Goal: Task Accomplishment & Management: Manage account settings

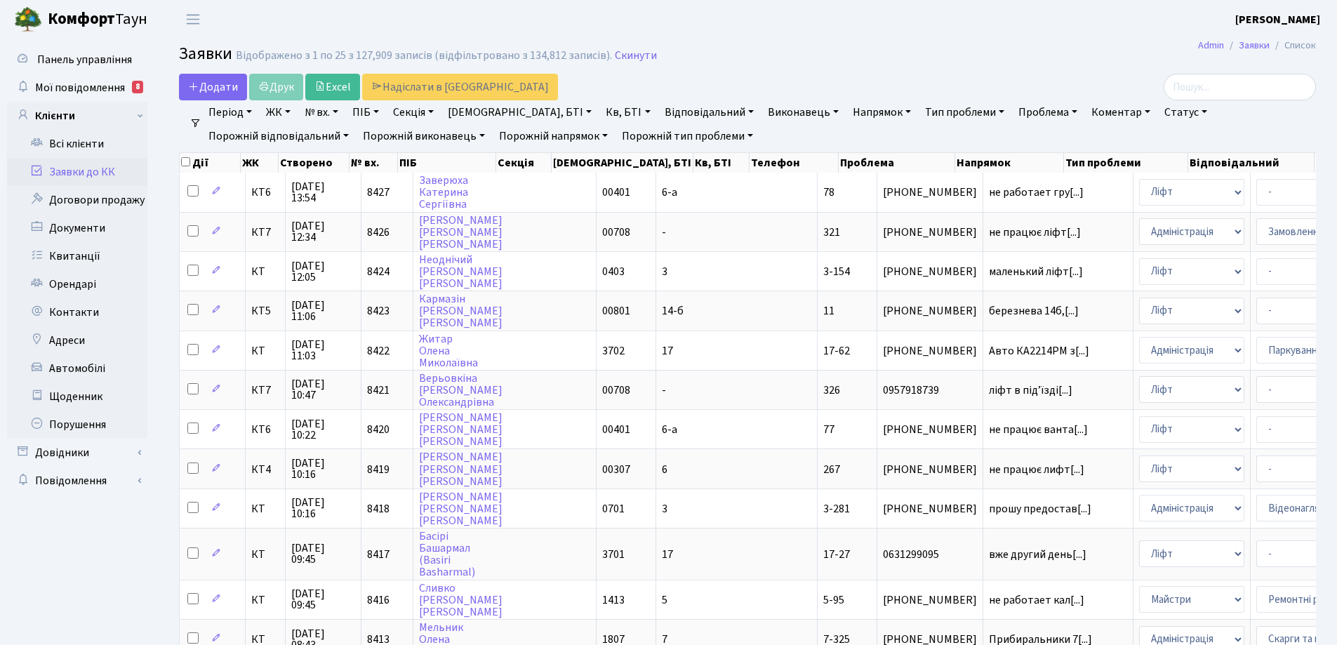
select select "25"
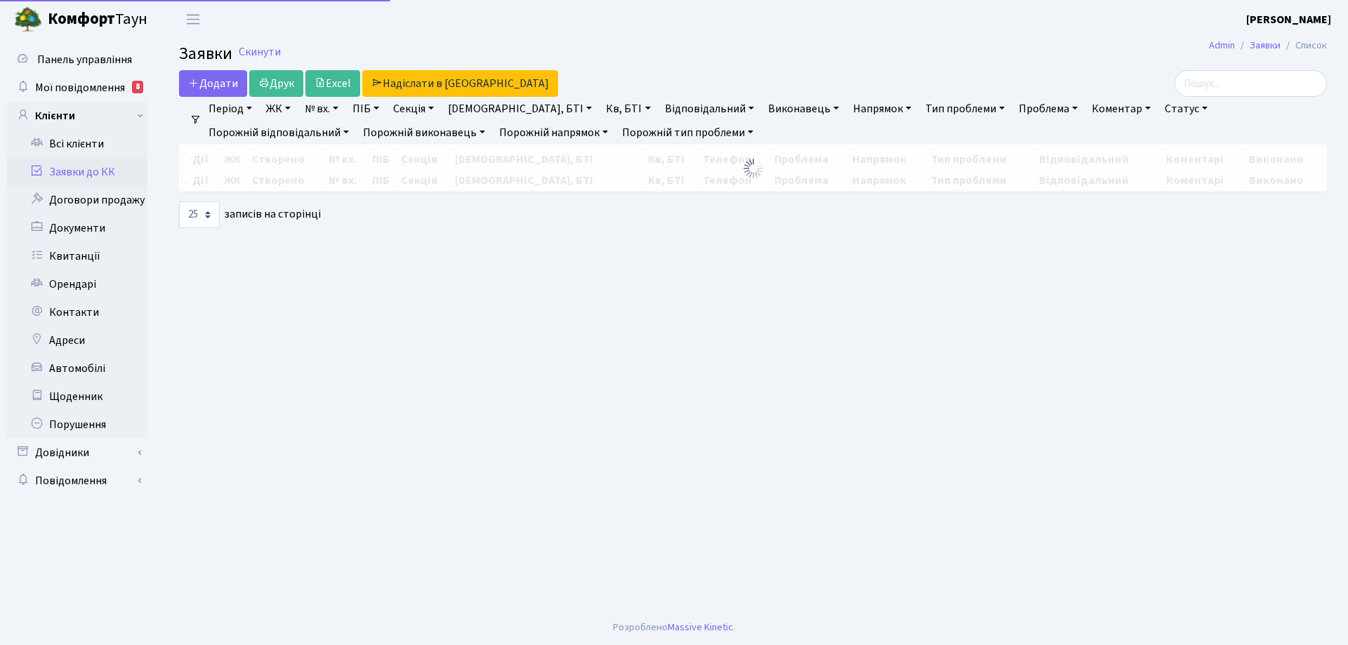
select select "25"
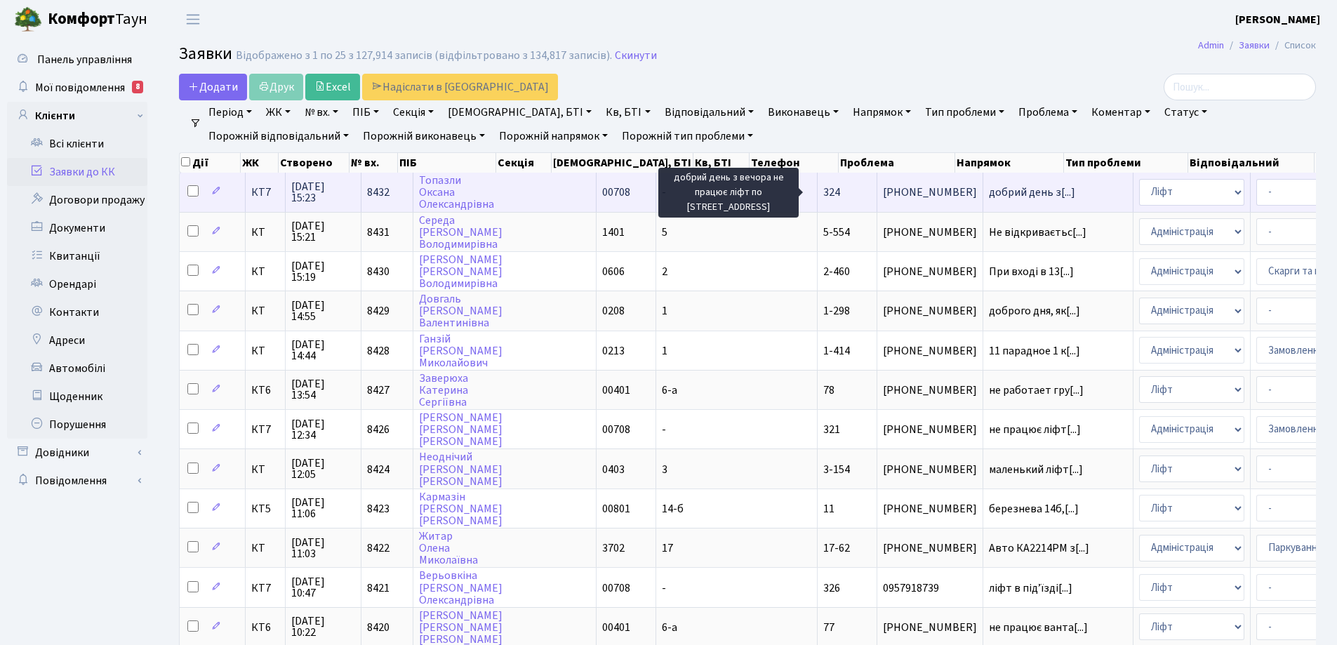
click at [989, 192] on span "добрий день з[...]" at bounding box center [1032, 192] width 86 height 15
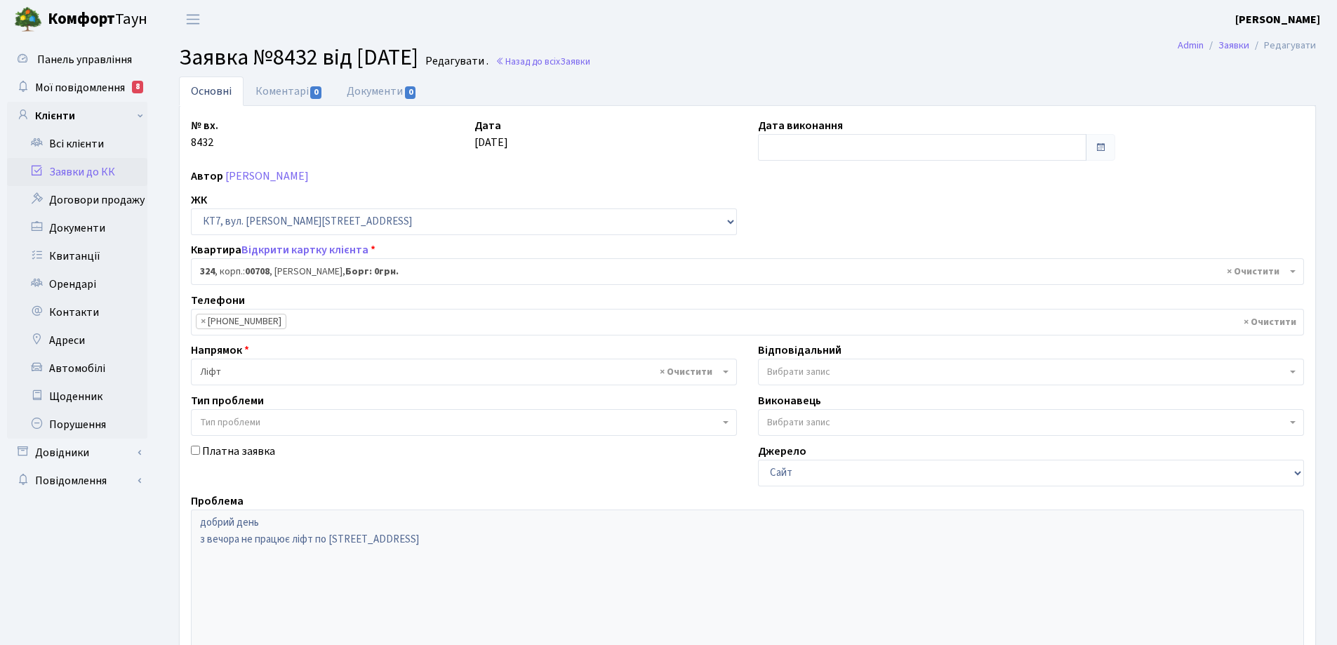
select select "18802"
click at [281, 95] on link "Коментарі 0" at bounding box center [289, 91] width 91 height 29
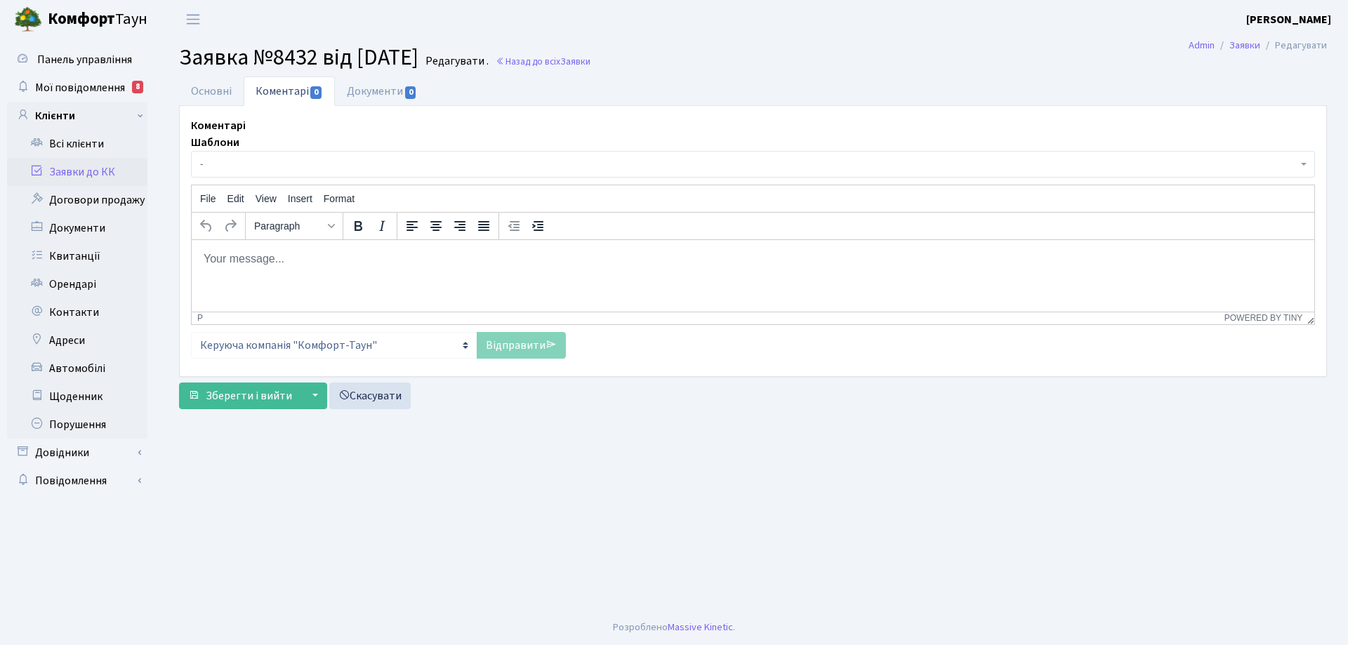
click at [267, 264] on body "Rich Text Area. Press ALT-0 for help." at bounding box center [753, 258] width 1100 height 15
click at [523, 347] on link "Відправити" at bounding box center [521, 345] width 89 height 27
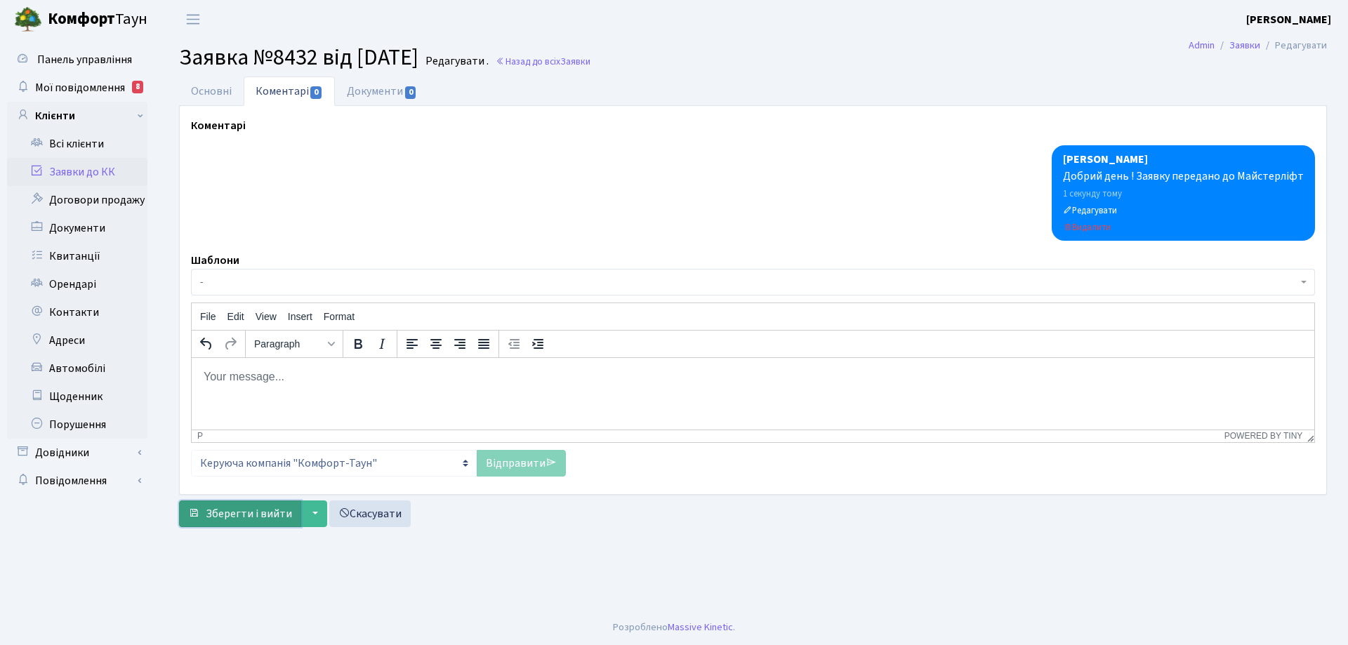
click at [259, 514] on span "Зберегти і вийти" at bounding box center [249, 513] width 86 height 15
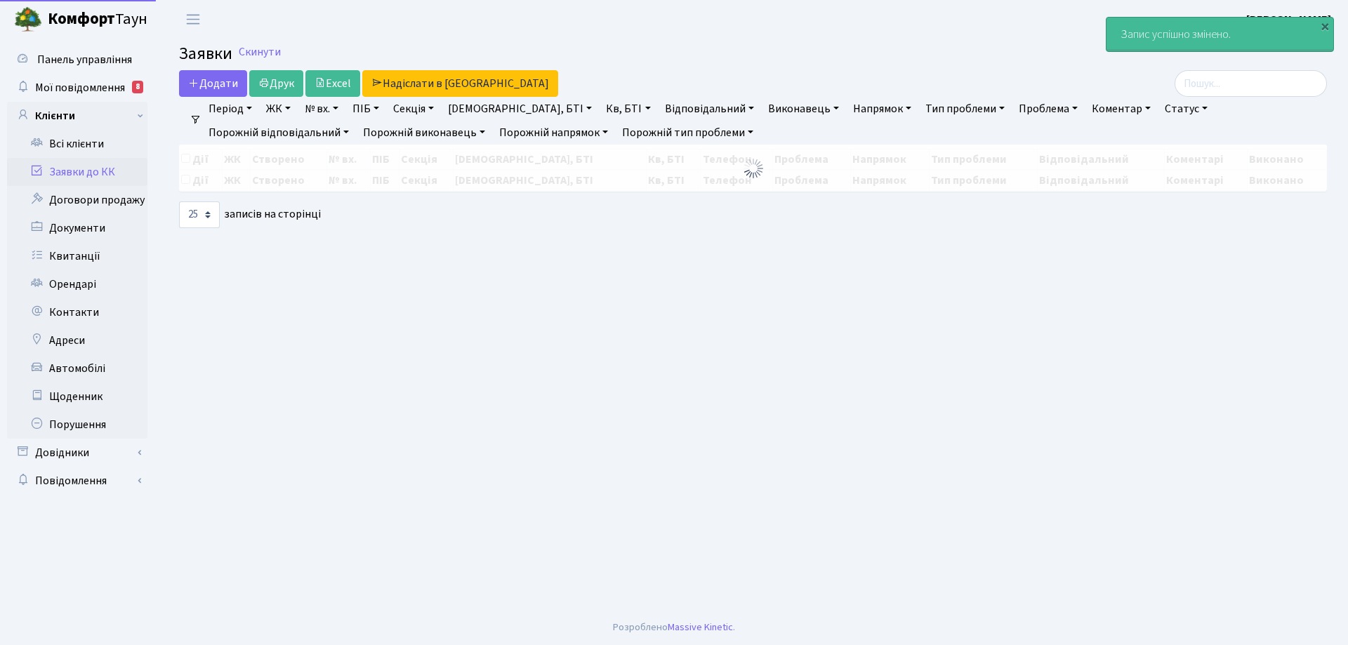
select select "25"
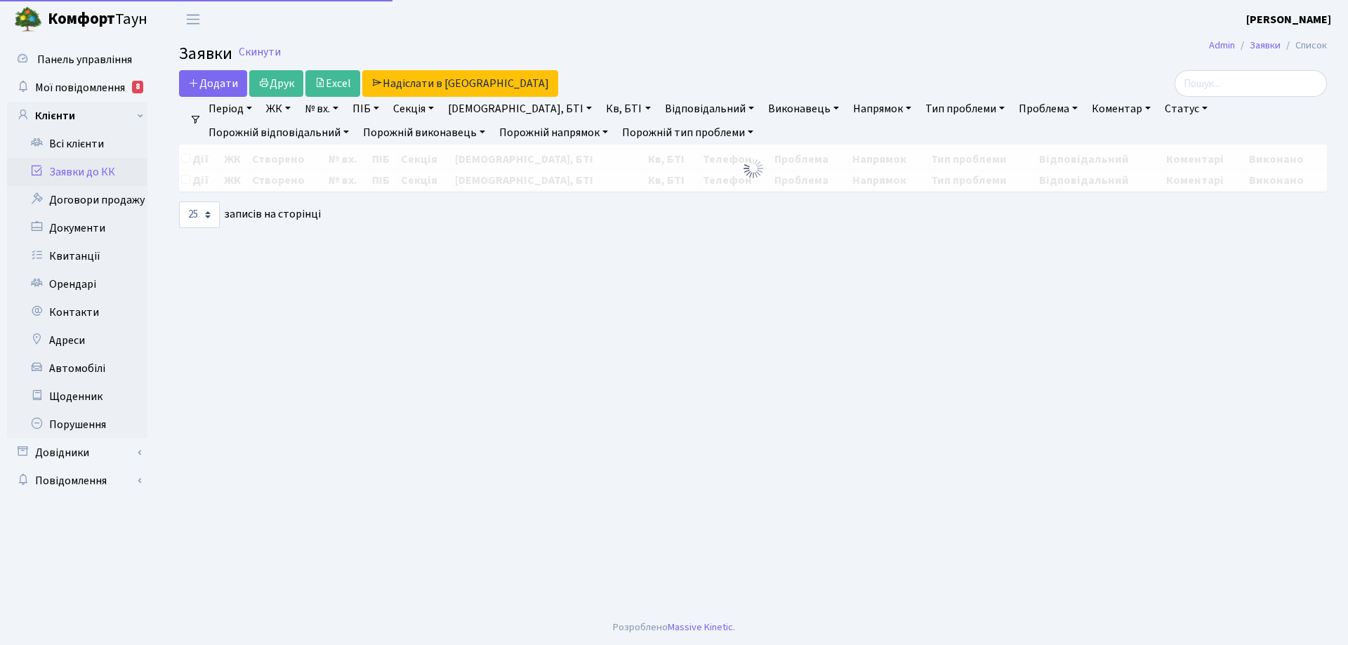
select select "25"
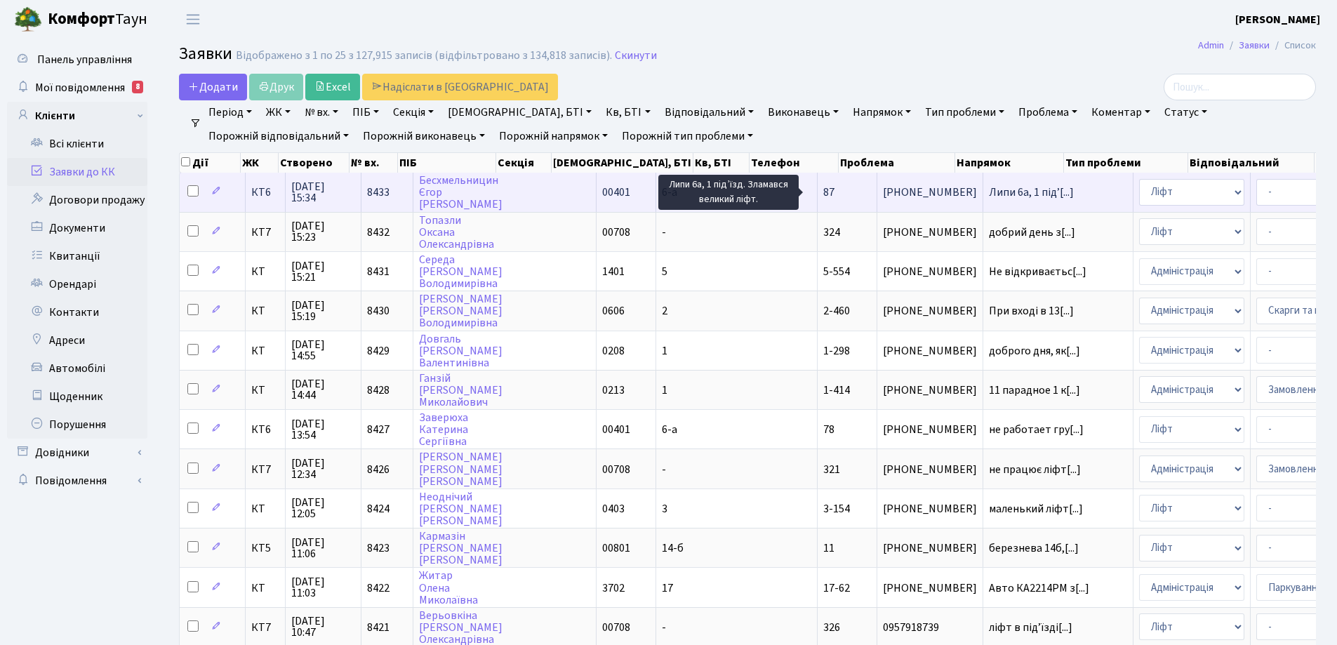
click at [989, 198] on span "Липи 6а, 1 підʼ[...]" at bounding box center [1031, 192] width 85 height 15
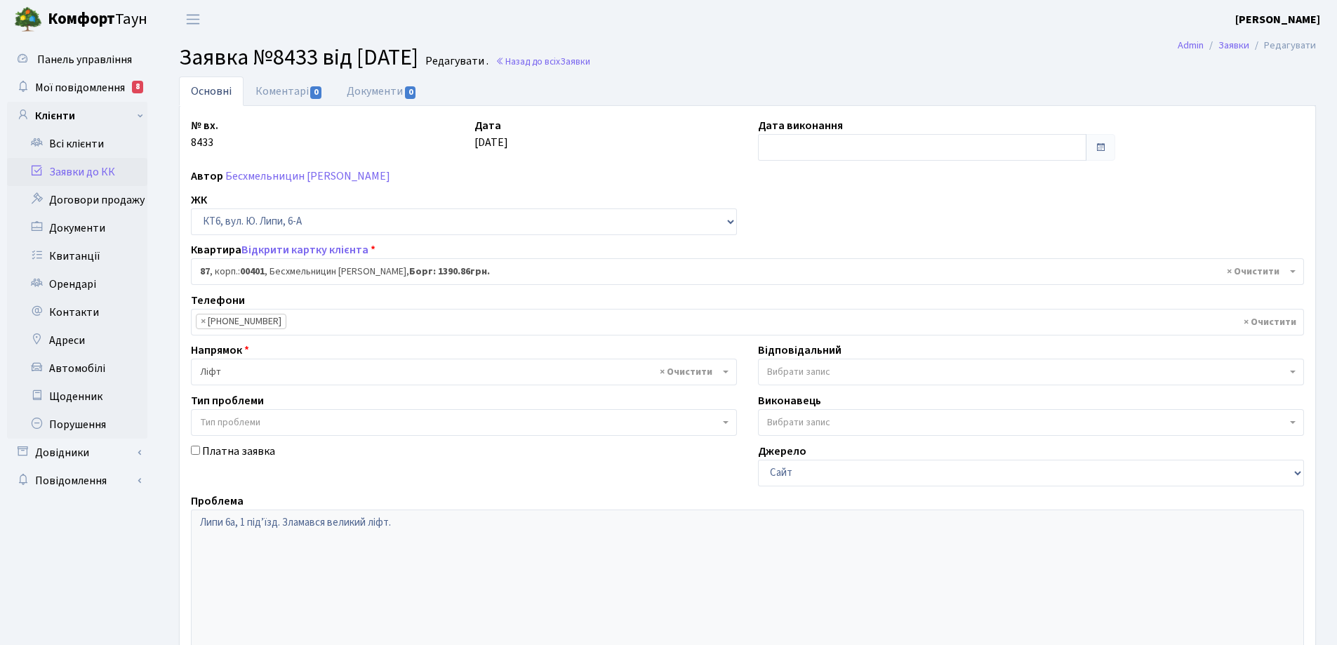
select select "17179"
click at [283, 97] on link "Коментарі 0" at bounding box center [289, 91] width 91 height 29
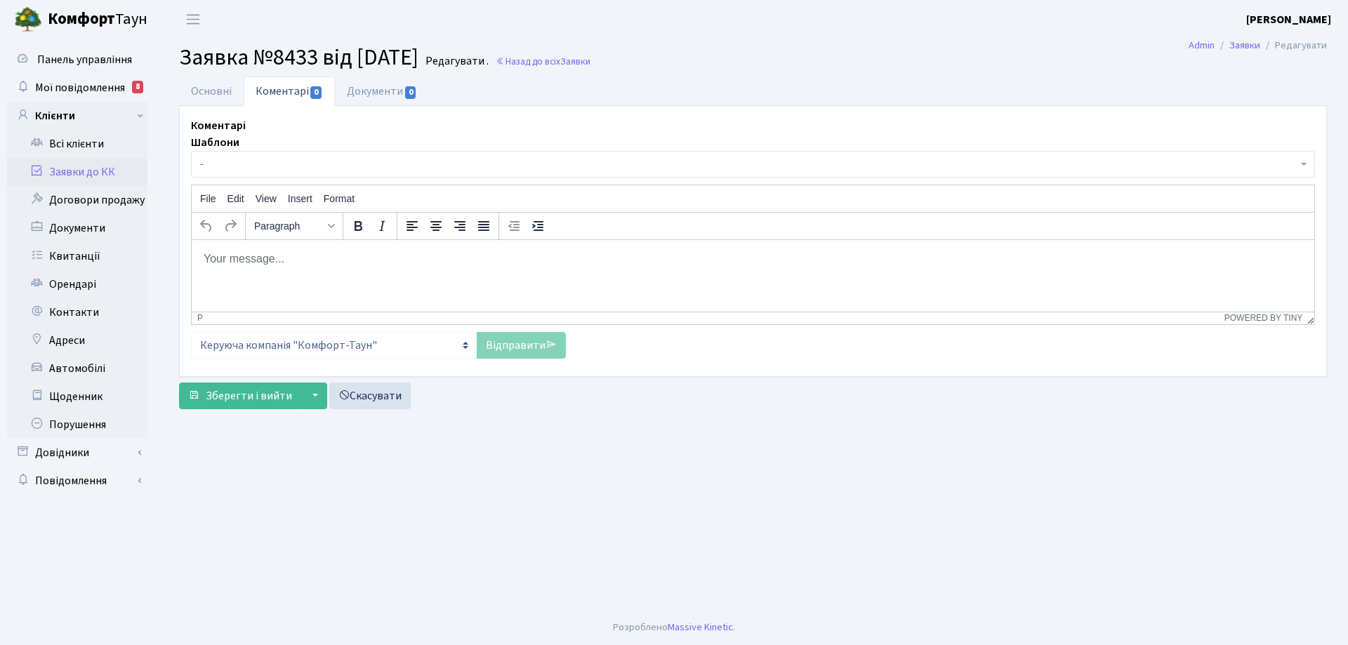
click at [239, 260] on body "Rich Text Area. Press ALT-0 for help." at bounding box center [753, 258] width 1100 height 15
drag, startPoint x: 518, startPoint y: 345, endPoint x: 486, endPoint y: 370, distance: 40.0
click at [517, 347] on link "Відправити" at bounding box center [521, 345] width 89 height 27
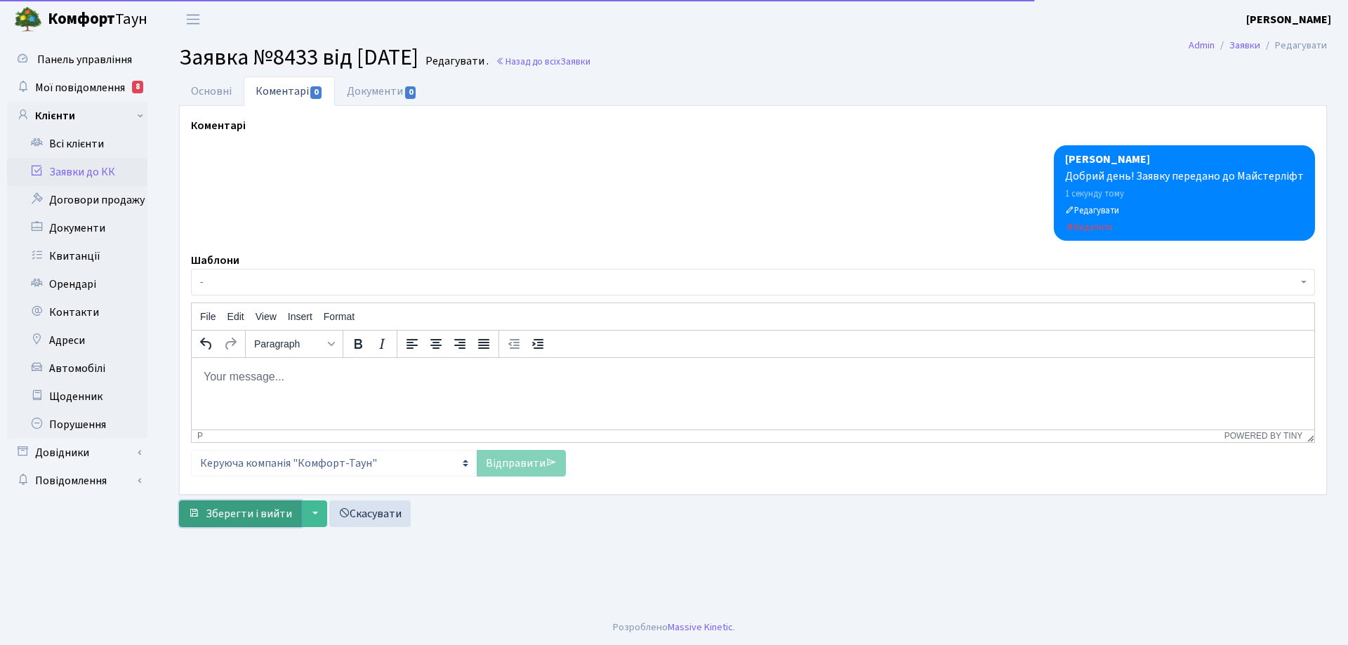
click at [272, 515] on span "Зберегти і вийти" at bounding box center [249, 513] width 86 height 15
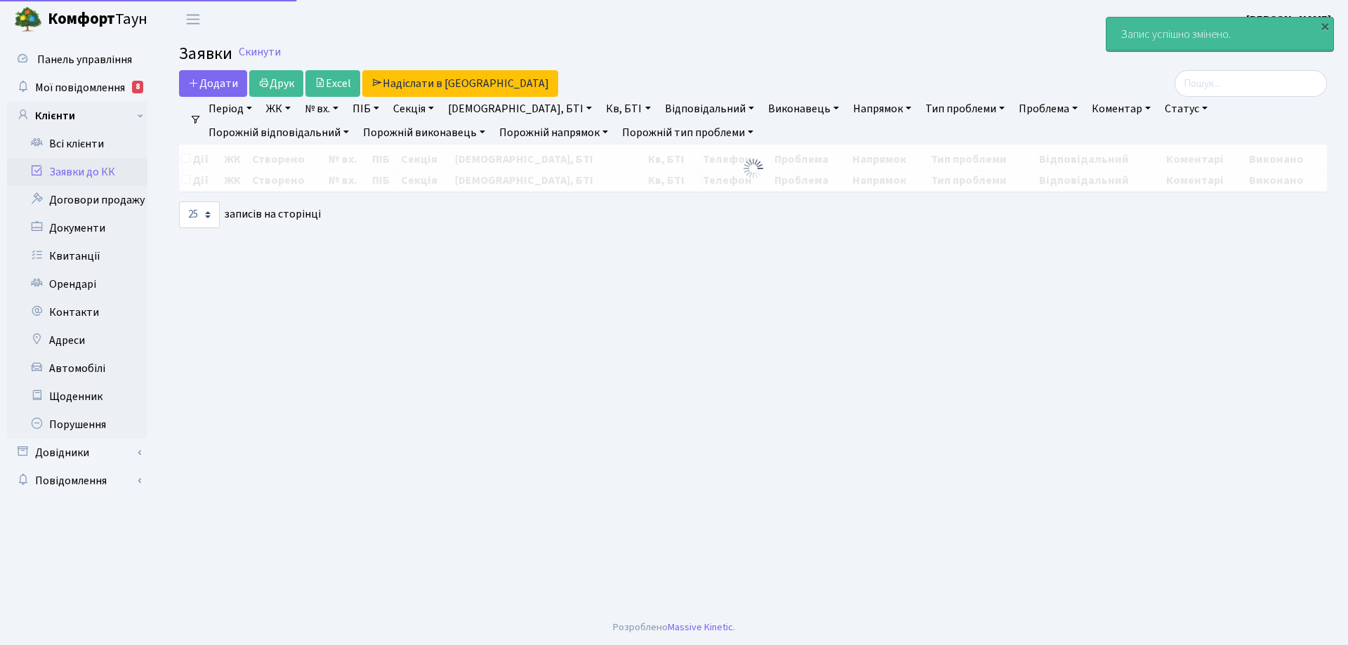
select select "25"
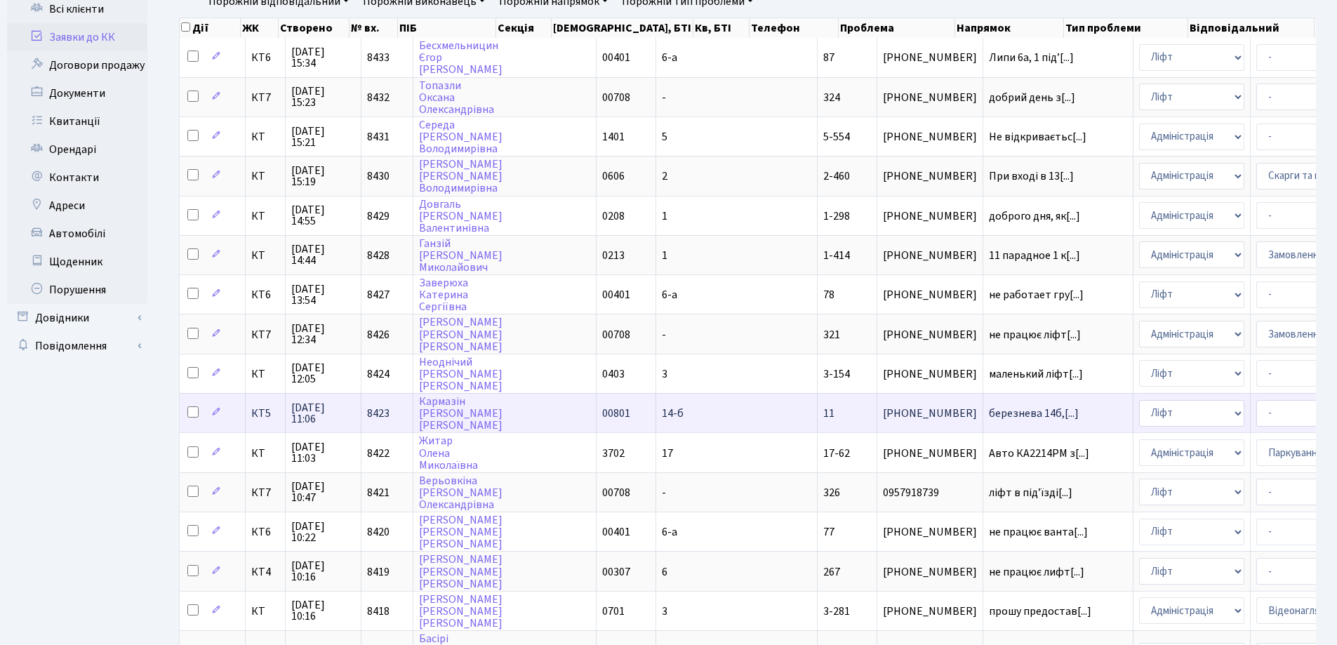
scroll to position [140, 0]
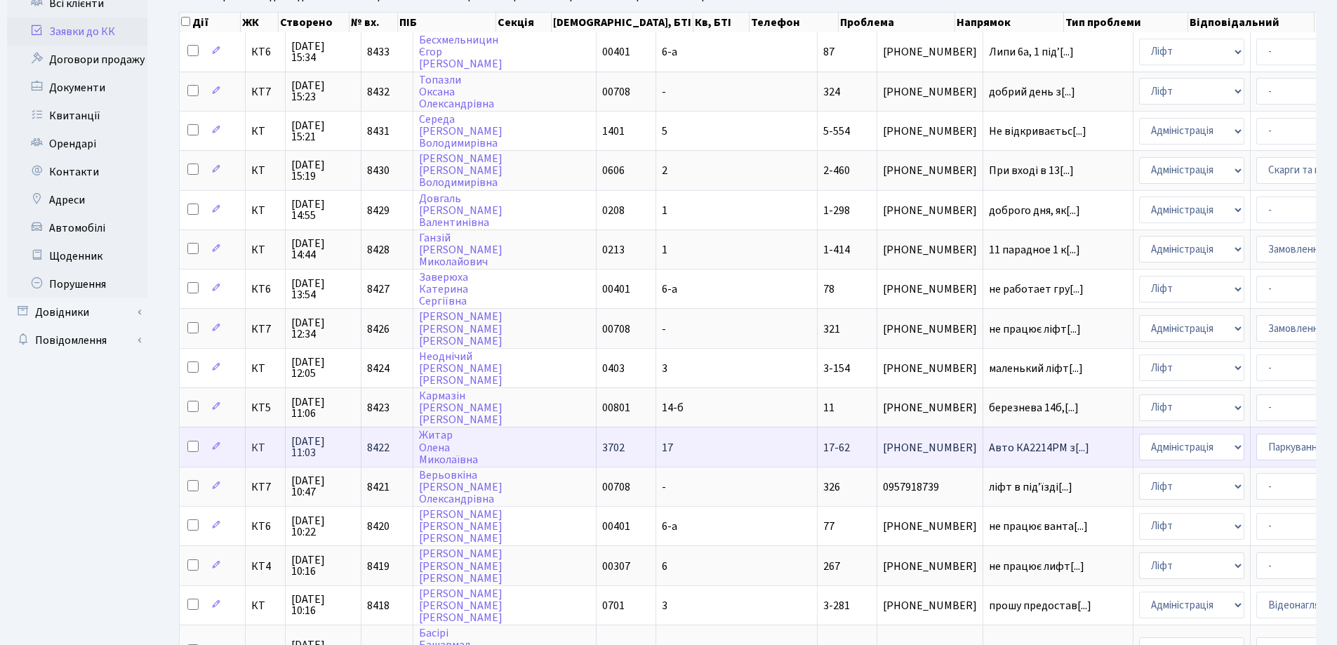
click at [823, 451] on span "17-62" at bounding box center [836, 447] width 27 height 15
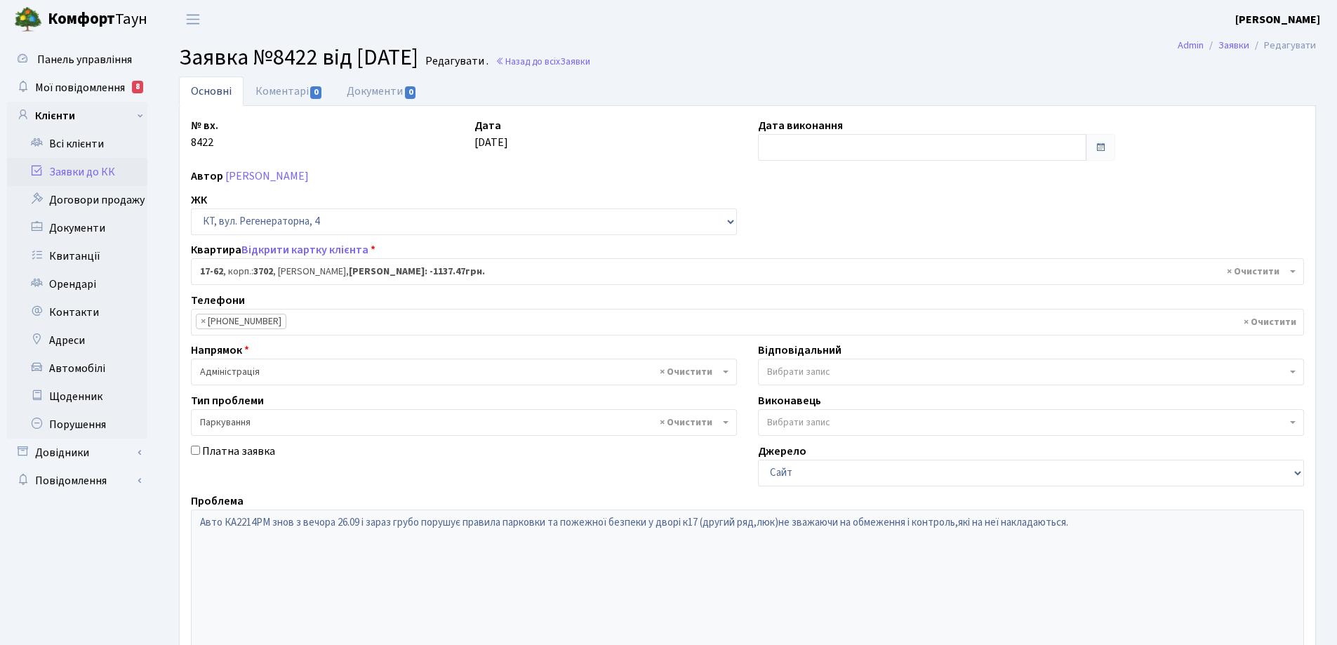
select select "9016"
select select "66"
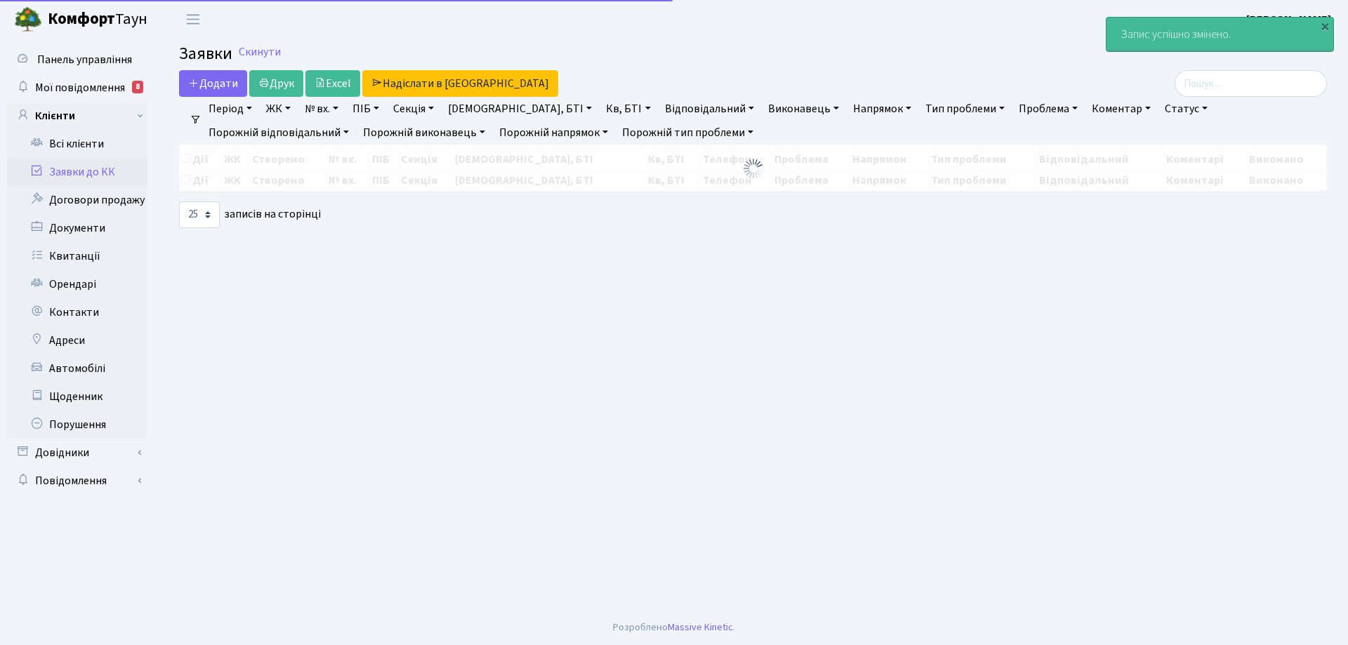
select select "25"
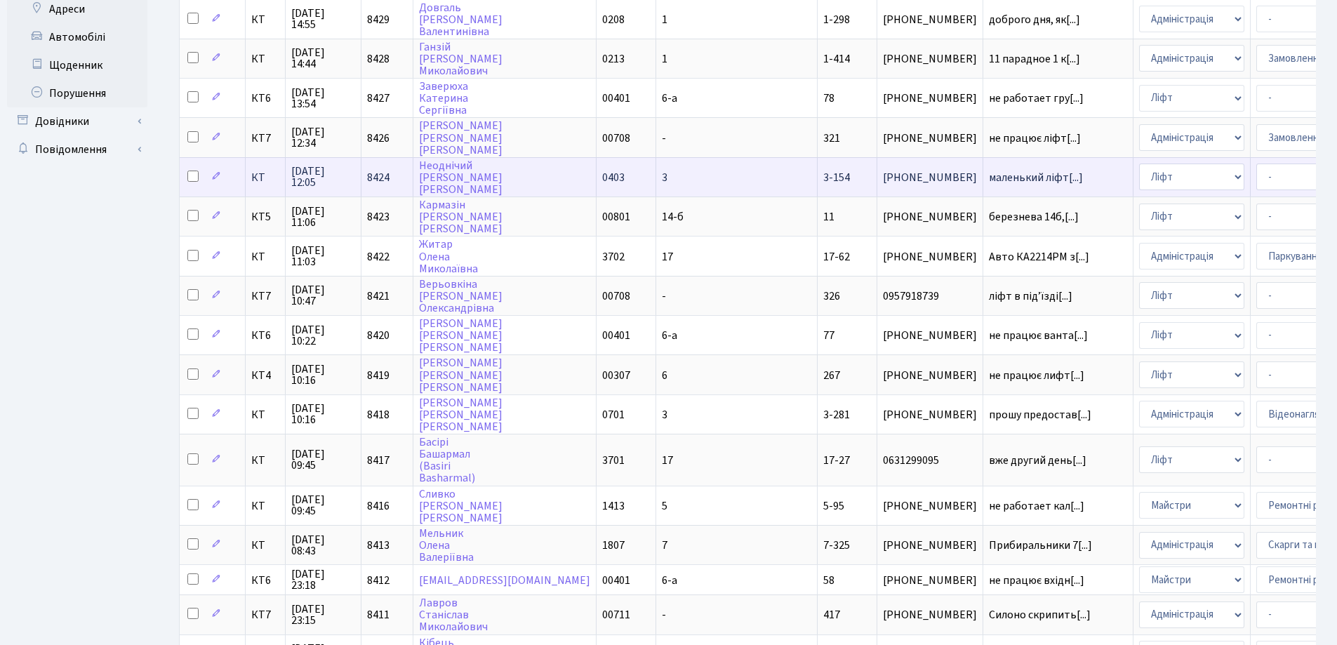
scroll to position [351, 0]
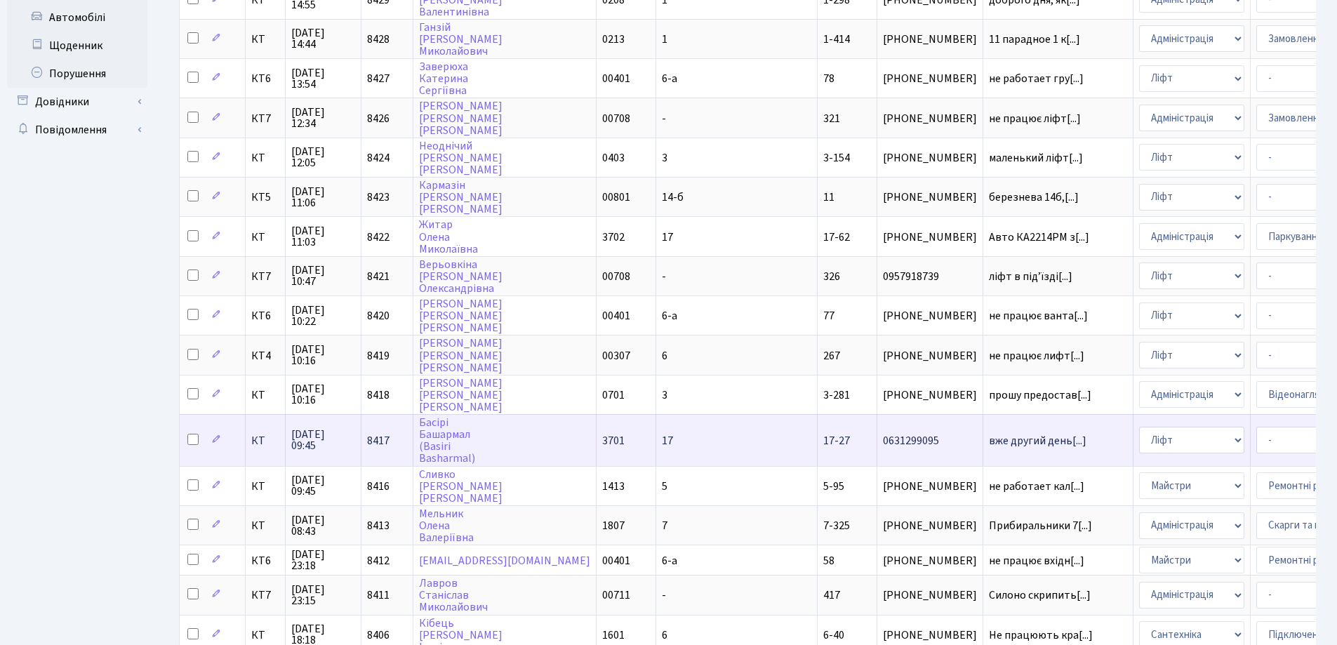
click at [823, 440] on span "17-27" at bounding box center [836, 440] width 27 height 15
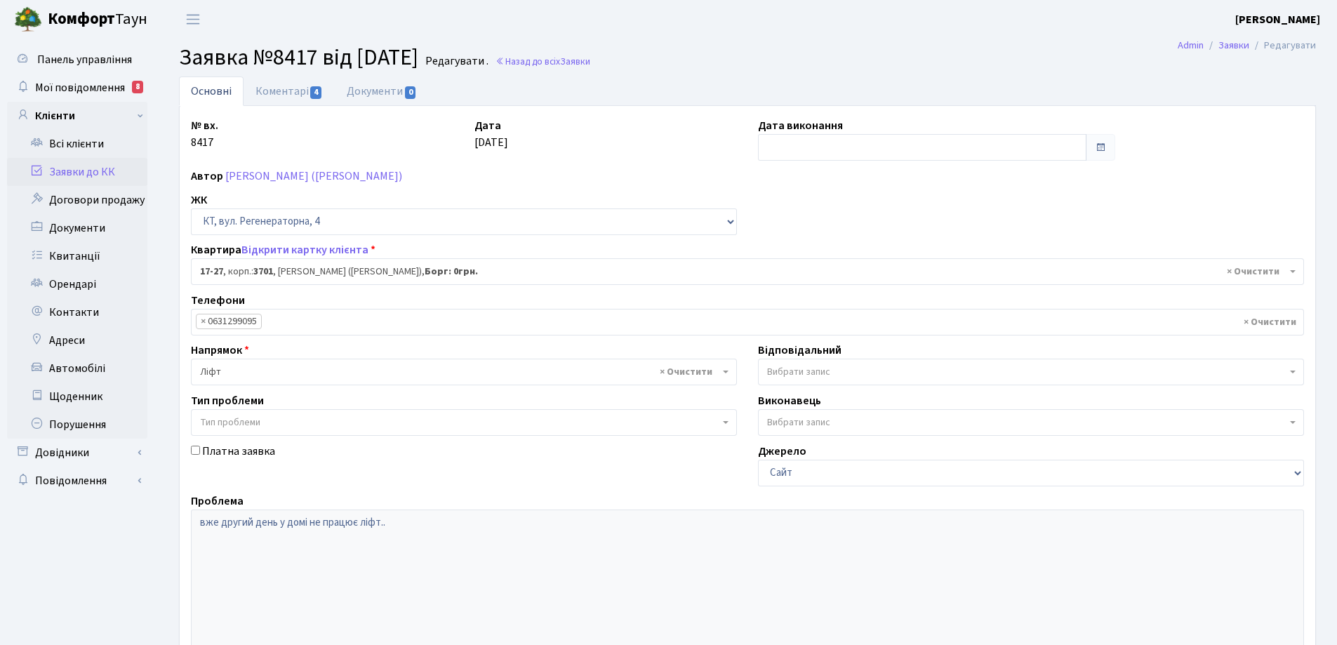
select select "8981"
click at [270, 94] on link "Коментарі 4" at bounding box center [289, 91] width 91 height 29
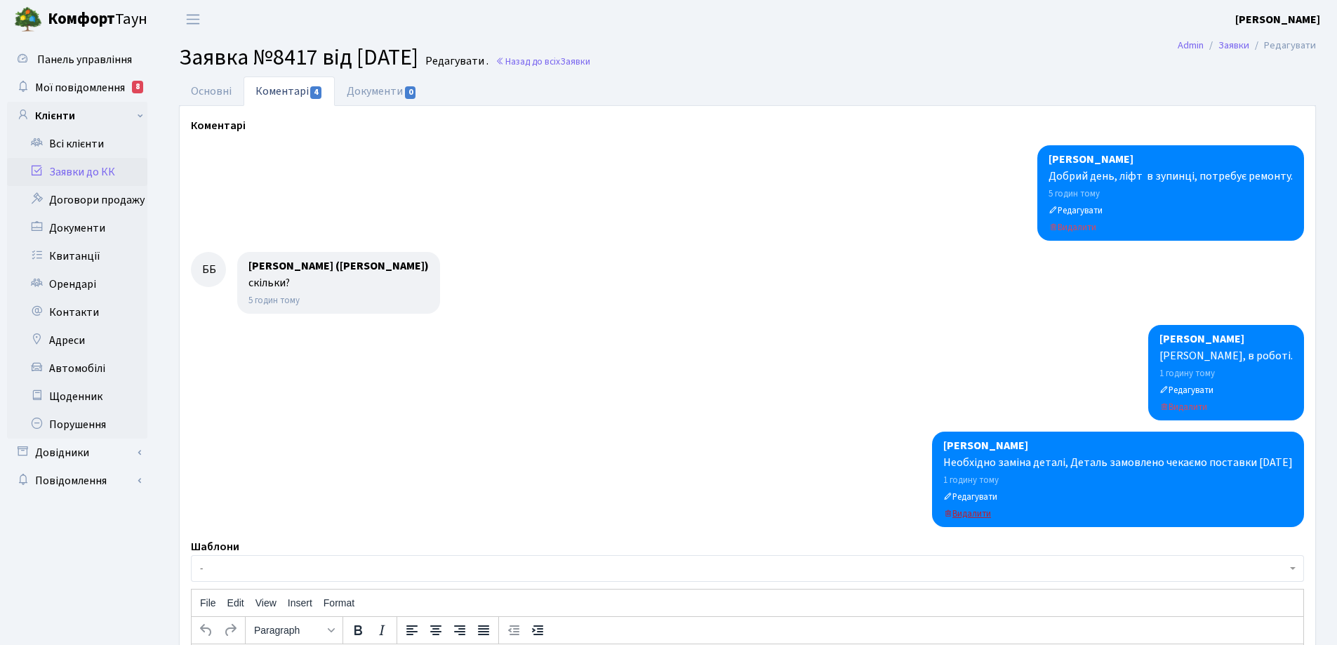
click at [977, 513] on small "Видалити" at bounding box center [968, 514] width 48 height 13
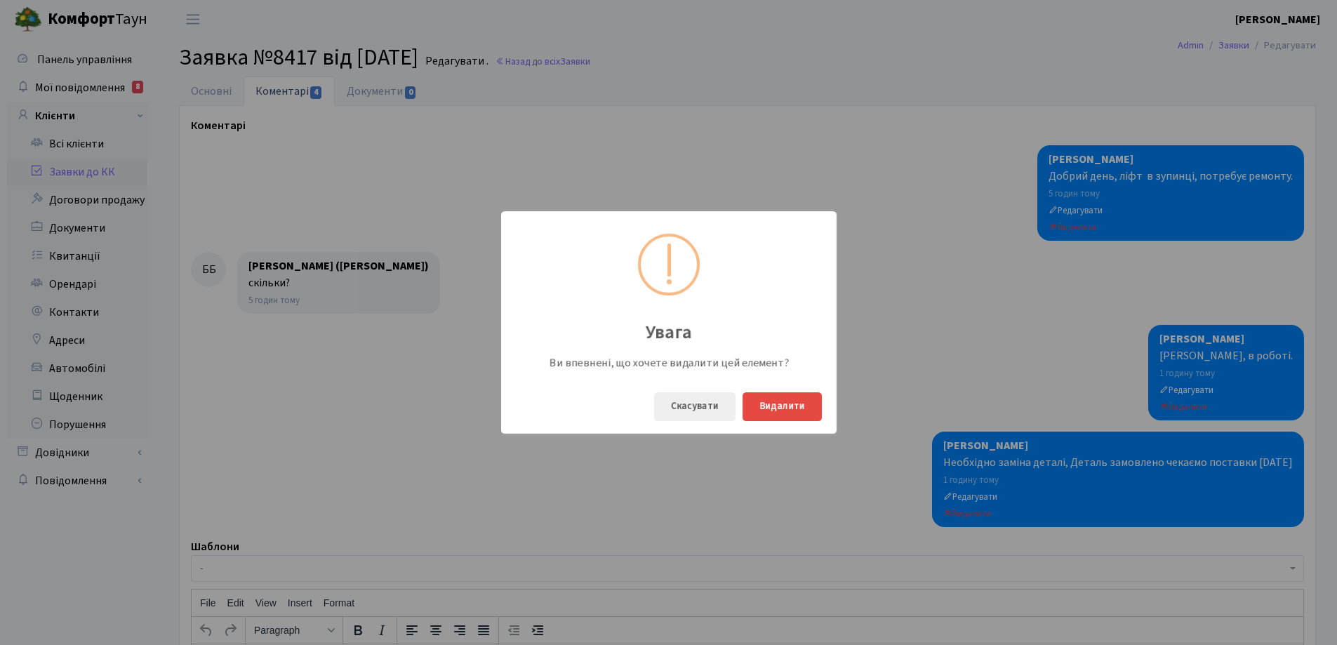
click at [884, 185] on div "Увага Ви впевнені, що хочете видалити цей елемент? Скасувати Видалити" at bounding box center [668, 322] width 1337 height 645
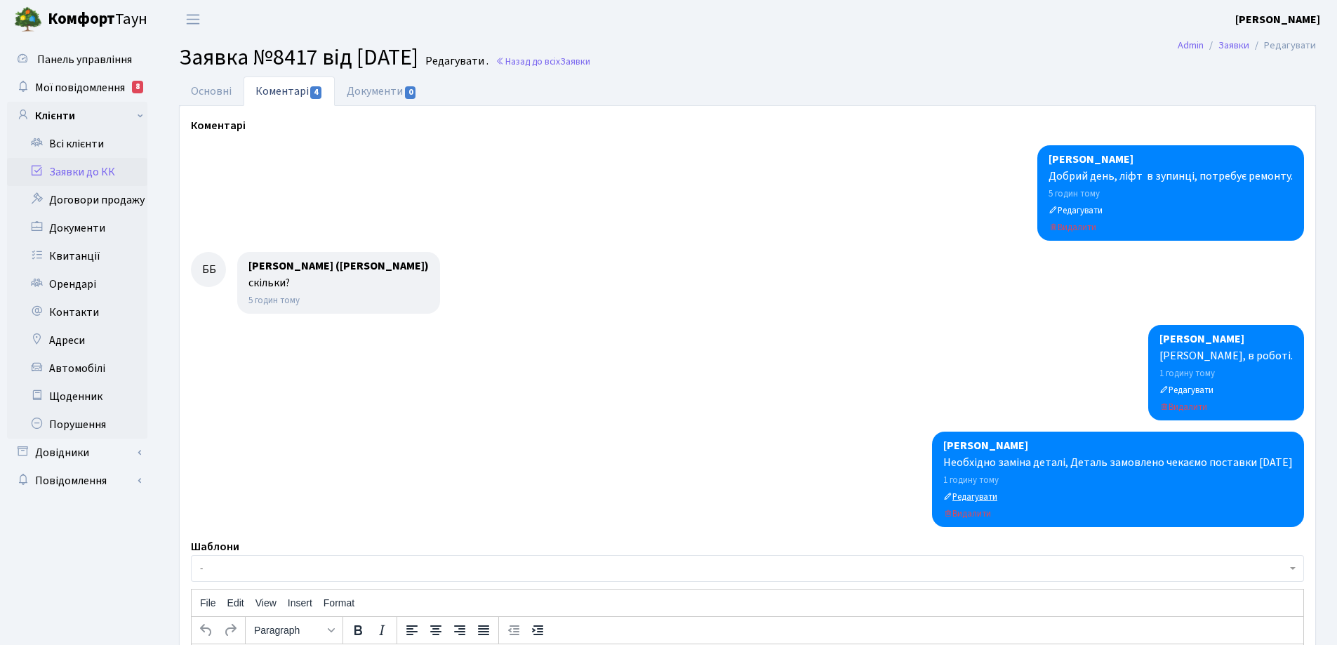
click at [989, 495] on small "Редагувати" at bounding box center [971, 497] width 54 height 13
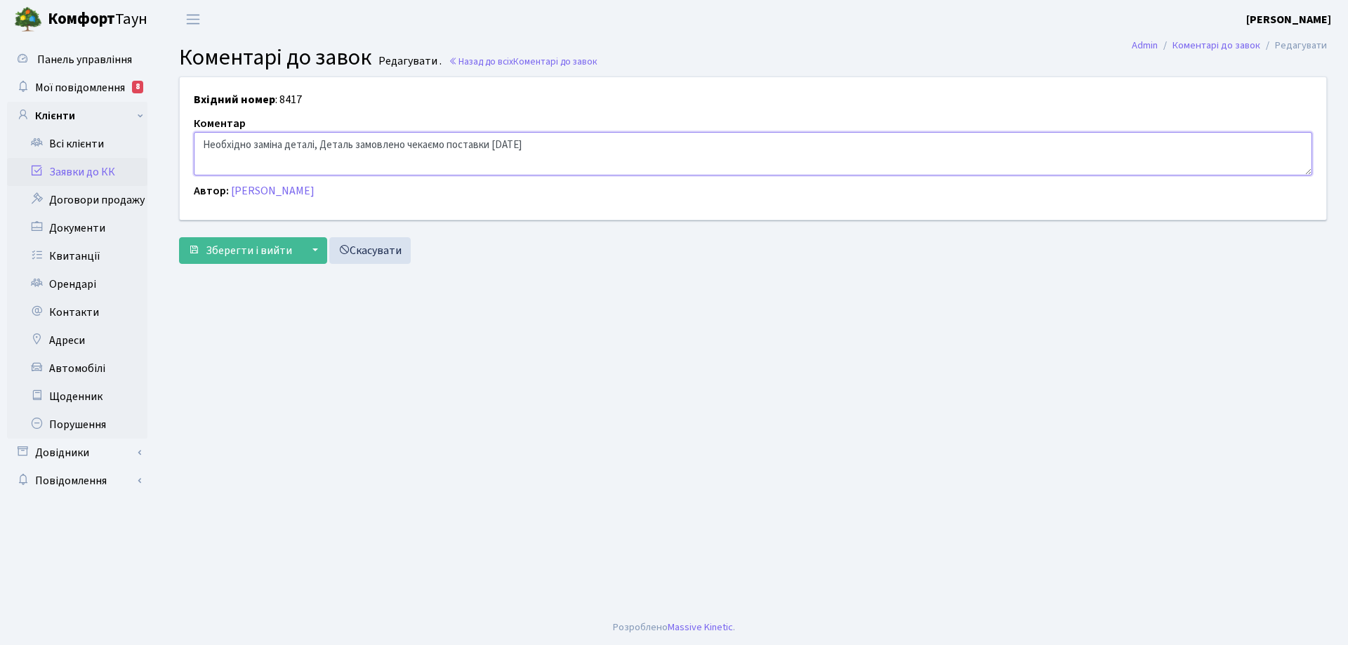
click at [404, 145] on textarea "Необхідно заміна деталі, Деталь замовлено чекаємо поставки [DATE]" at bounding box center [753, 154] width 1118 height 44
type textarea "Необхідно заміна деталі, Деталь замовлено, чекаємо поставки [DATE]"
click at [257, 249] on span "Зберегти і вийти" at bounding box center [249, 250] width 86 height 15
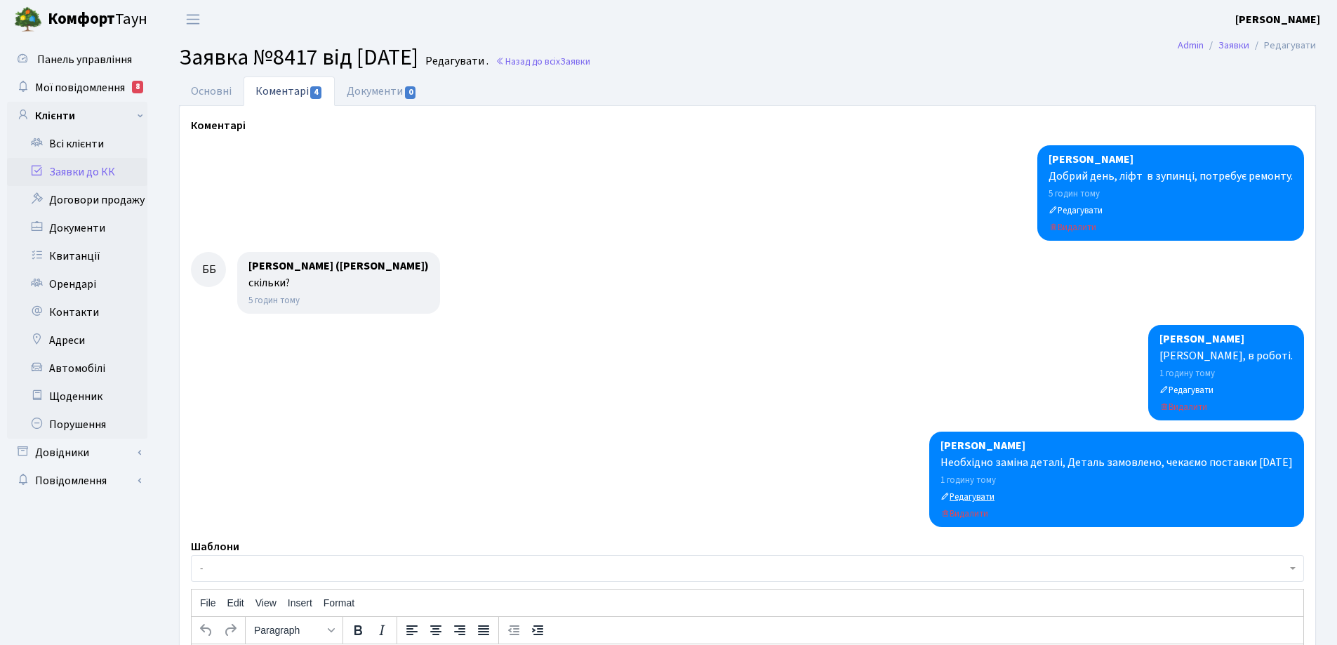
click at [984, 497] on small "Редагувати" at bounding box center [968, 497] width 54 height 13
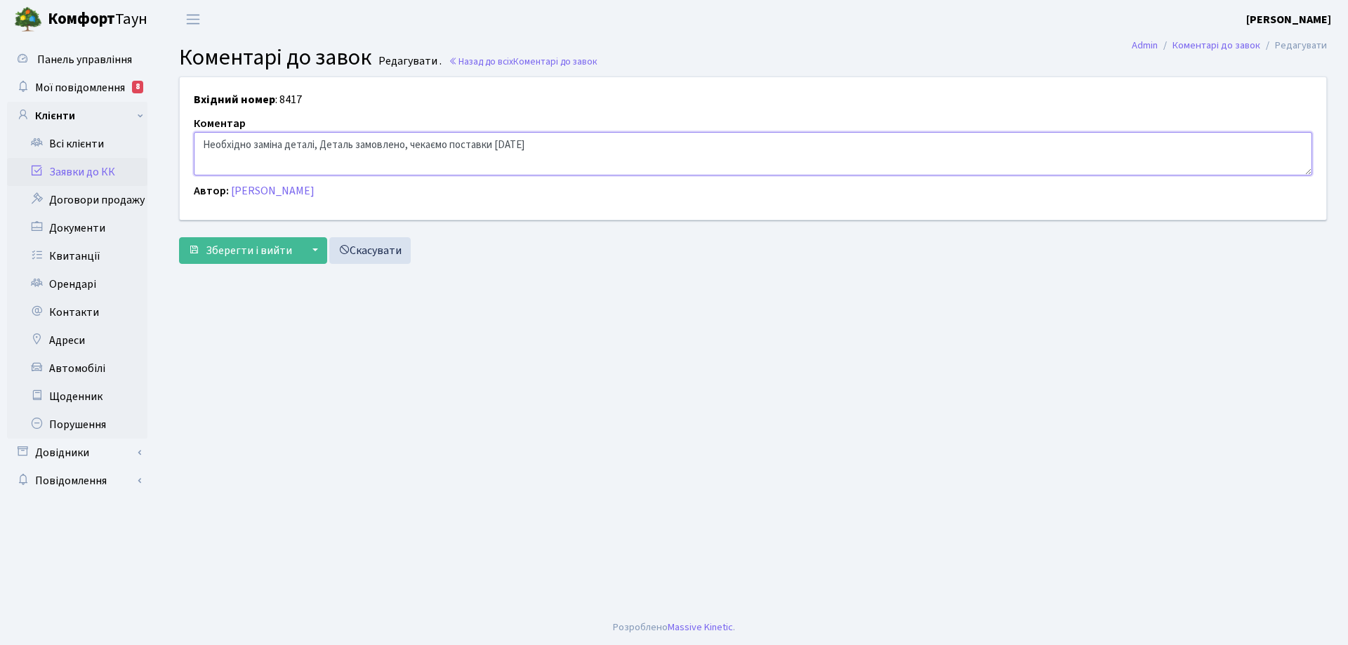
click at [253, 145] on textarea "Необхідно заміна деталі, Деталь замовлено, чекаємо поставки [DATE]" at bounding box center [753, 154] width 1118 height 44
type textarea "Необхідна заміна деталі, Деталь замовлено, чекаємо поставки [DATE]"
click at [264, 258] on span "Зберегти і вийти" at bounding box center [249, 250] width 86 height 15
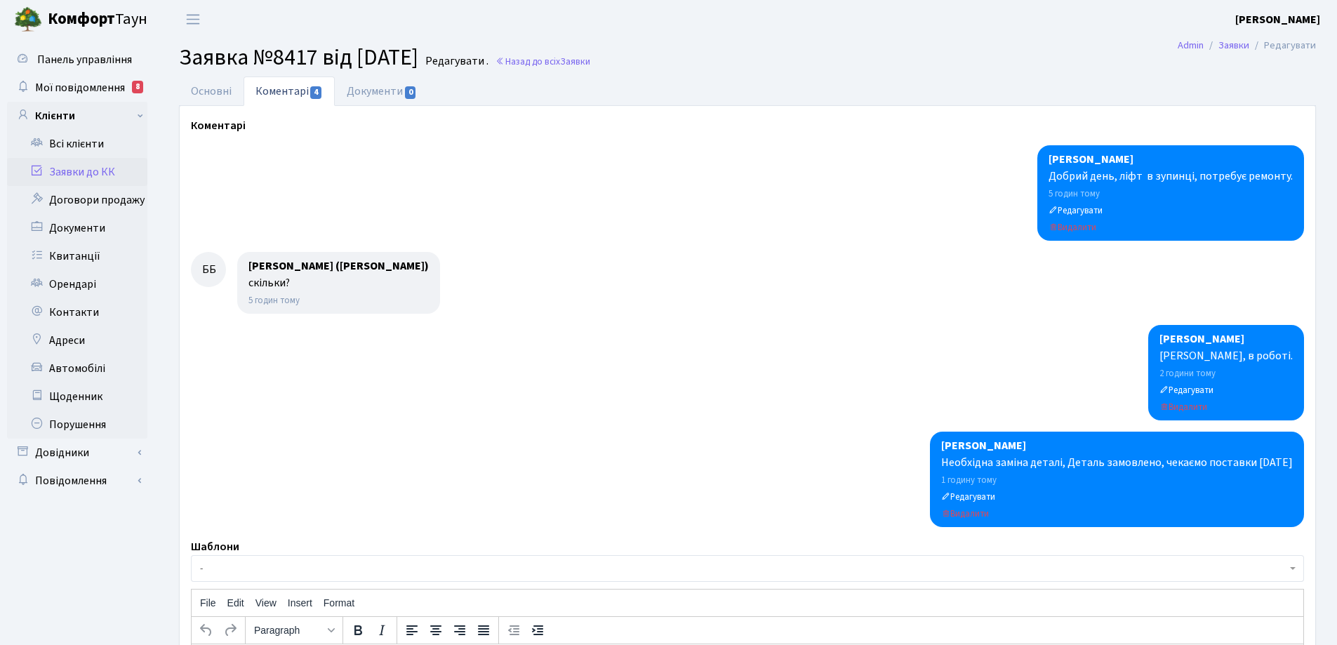
select select "8981"
click at [218, 93] on link "Основні" at bounding box center [211, 91] width 65 height 29
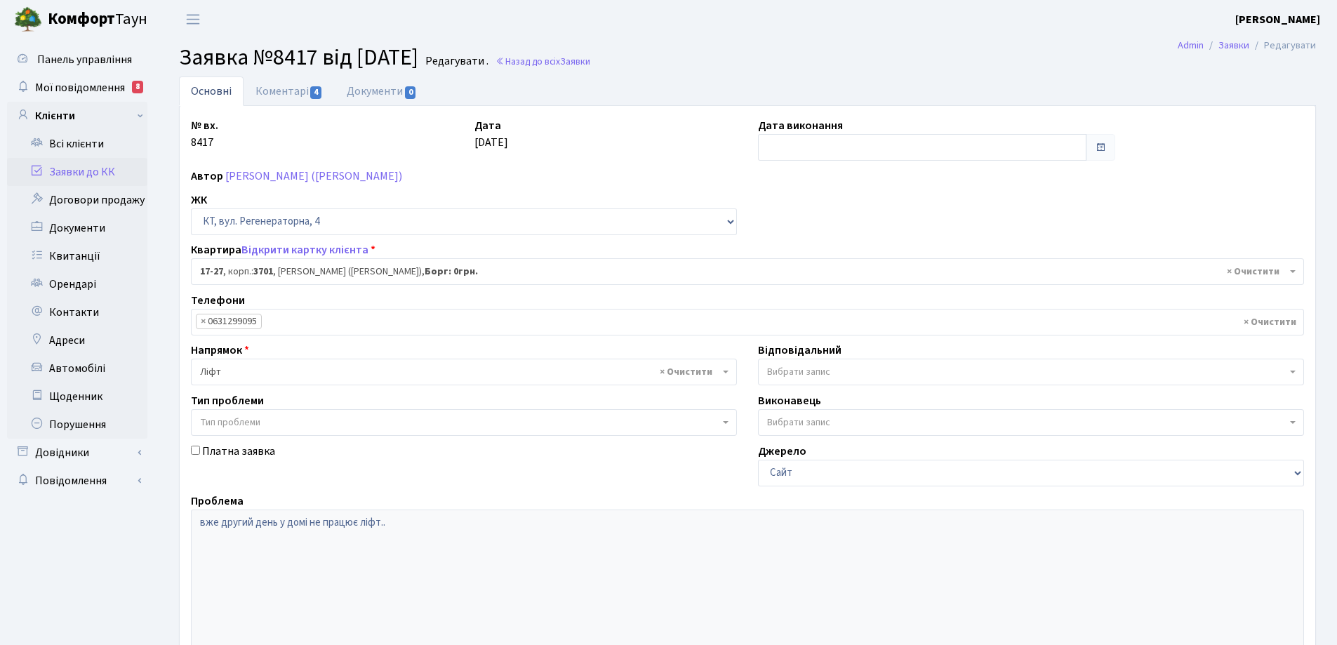
click at [218, 93] on link "Основні" at bounding box center [211, 91] width 65 height 29
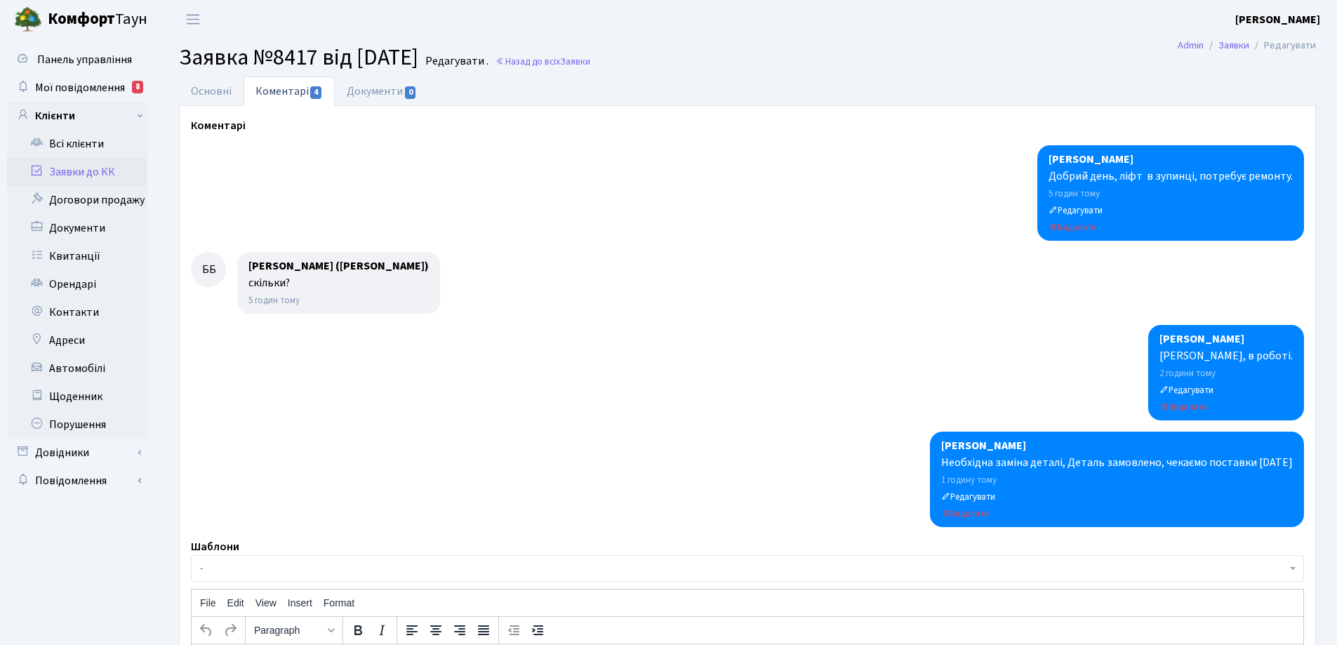
select select "8981"
click at [216, 93] on link "Основні" at bounding box center [211, 91] width 65 height 29
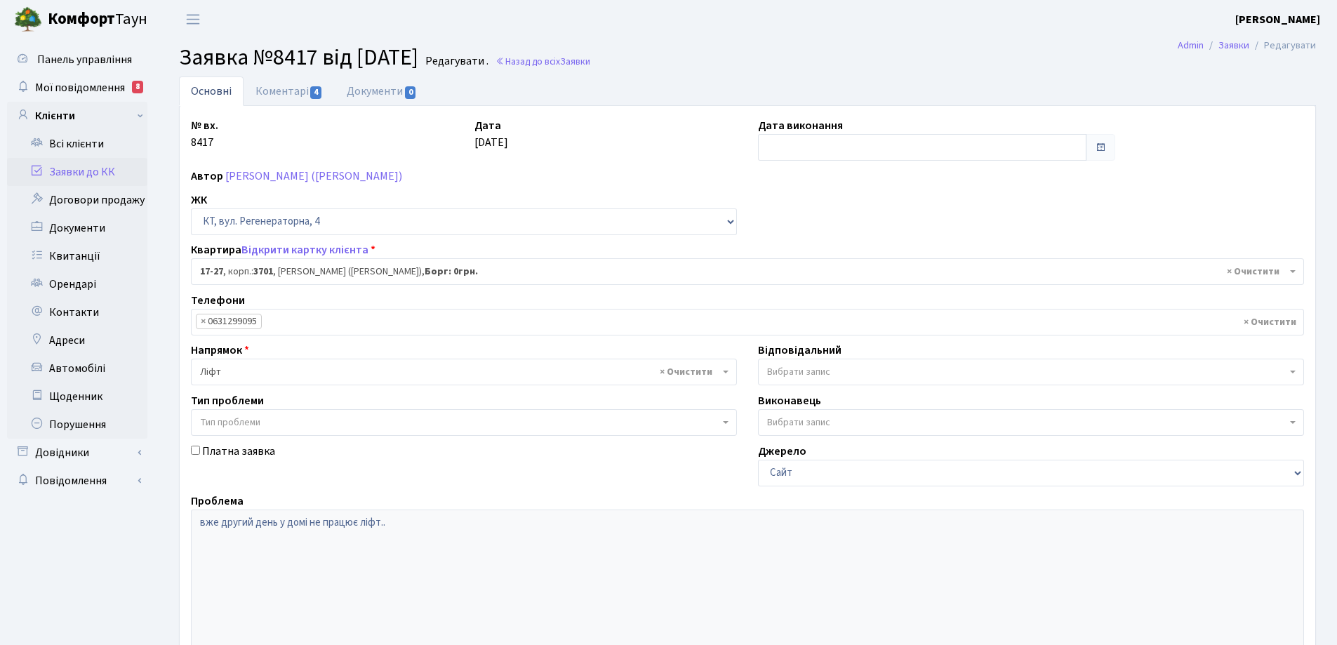
click at [216, 93] on link "Основні" at bounding box center [211, 91] width 65 height 29
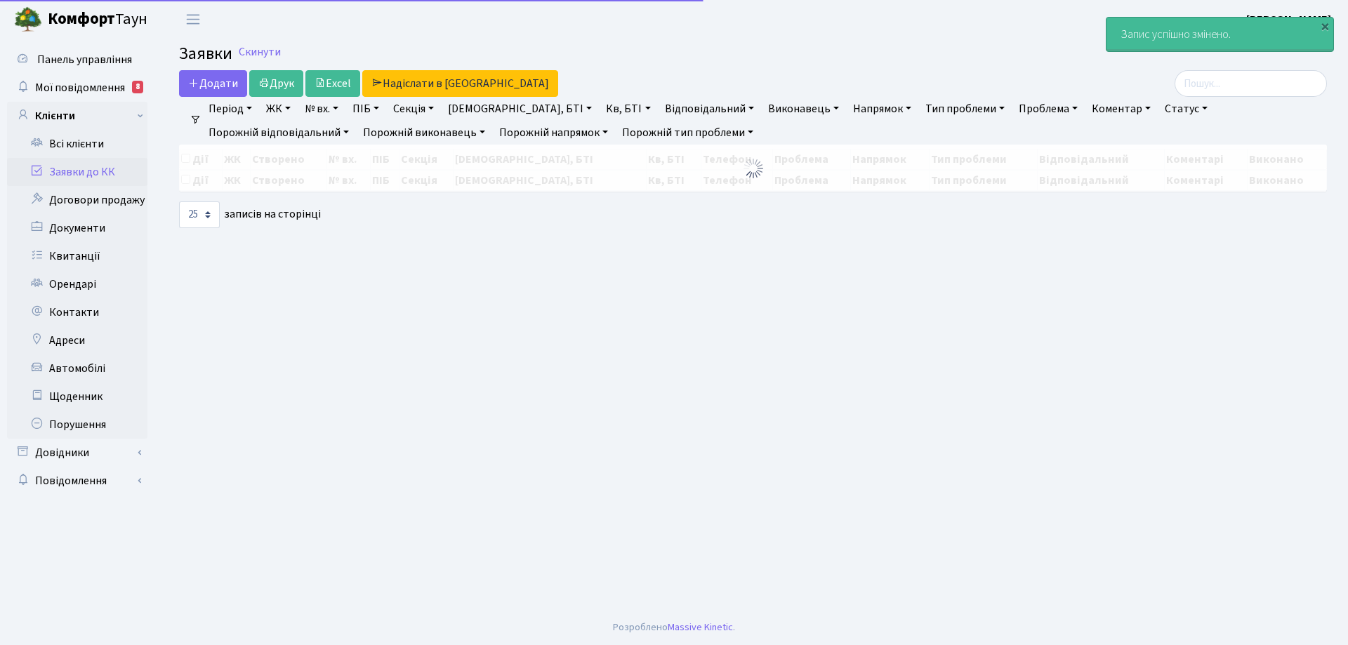
select select "25"
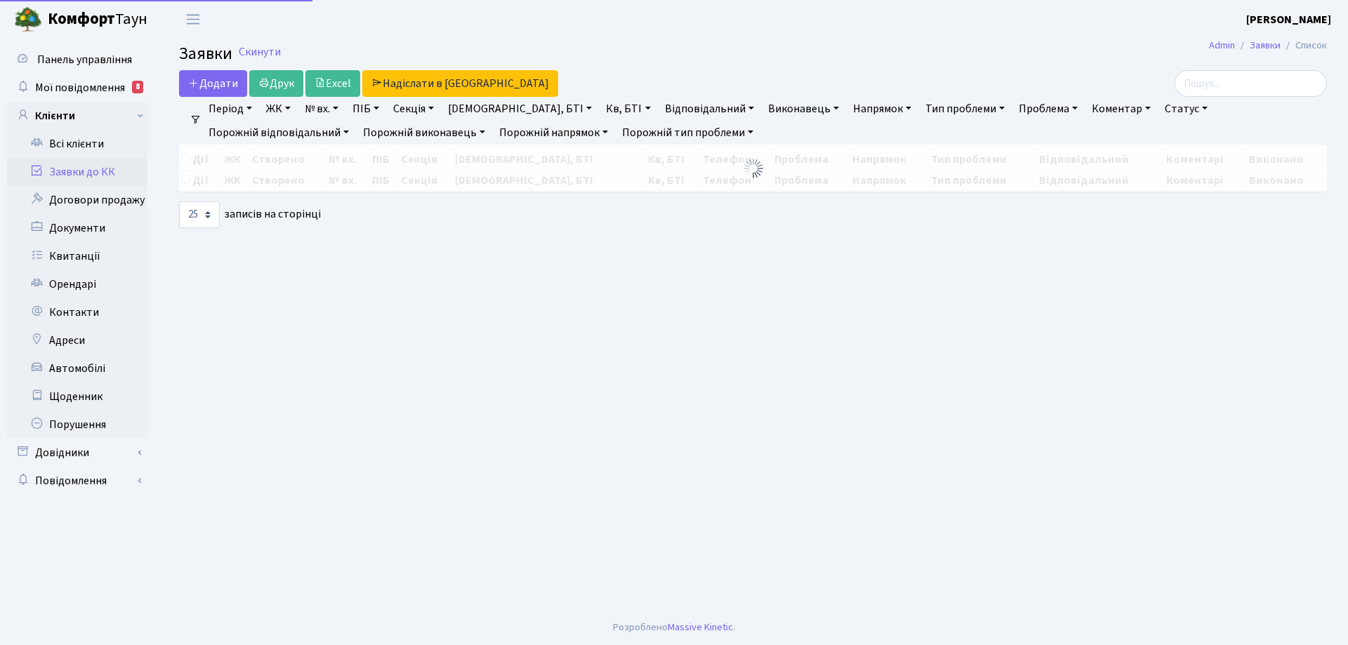
select select "25"
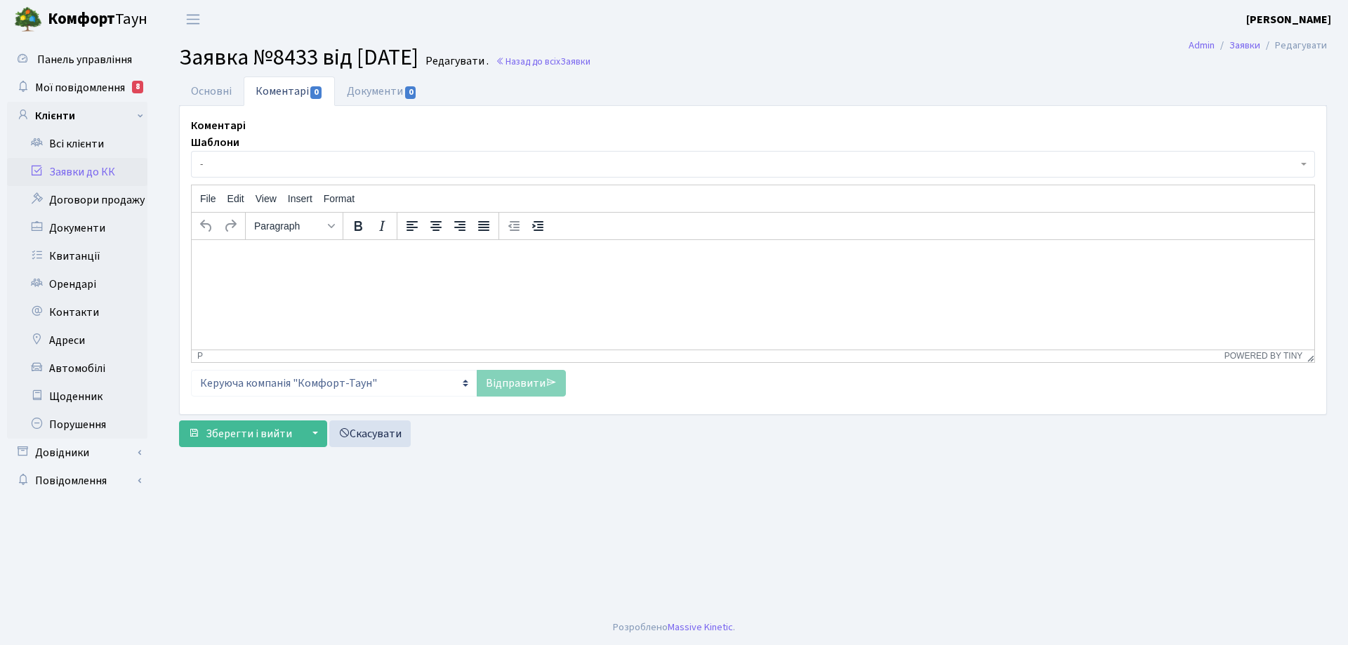
select select "17179"
click at [217, 97] on link "Основні" at bounding box center [211, 91] width 65 height 29
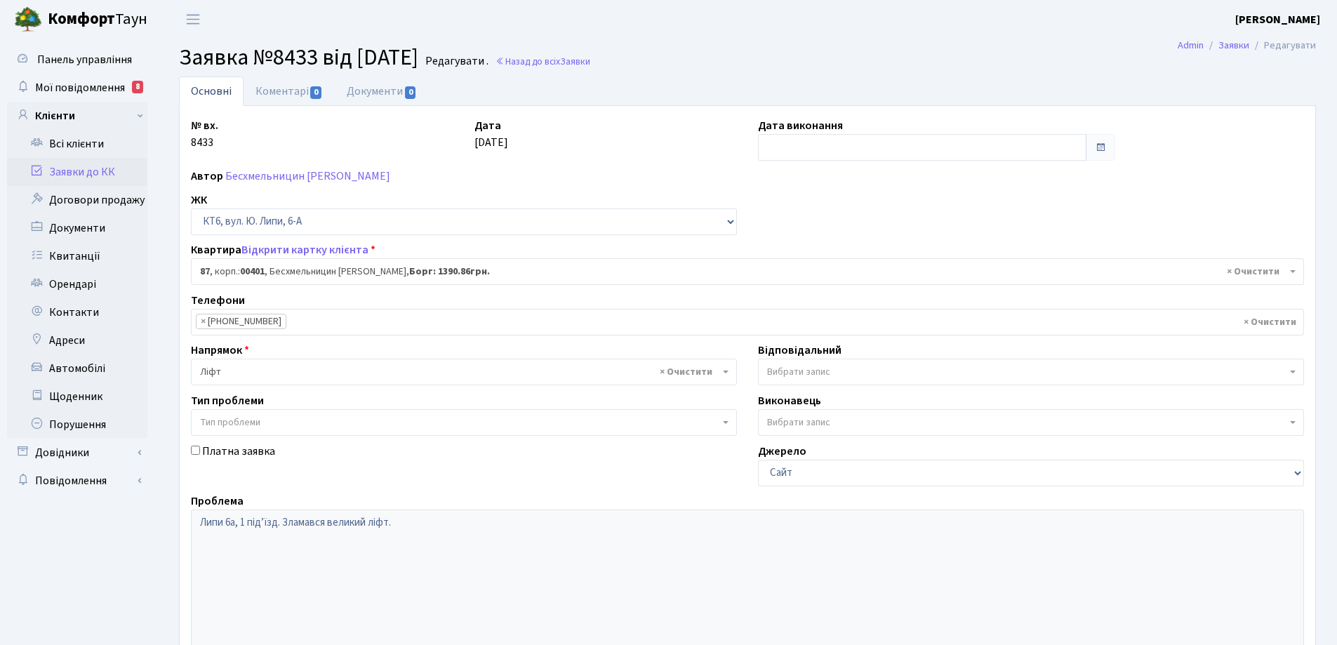
click at [217, 97] on link "Основні" at bounding box center [211, 91] width 65 height 29
click at [216, 88] on link "Основні" at bounding box center [211, 91] width 65 height 29
click at [285, 89] on link "Коментарі 0" at bounding box center [289, 91] width 91 height 29
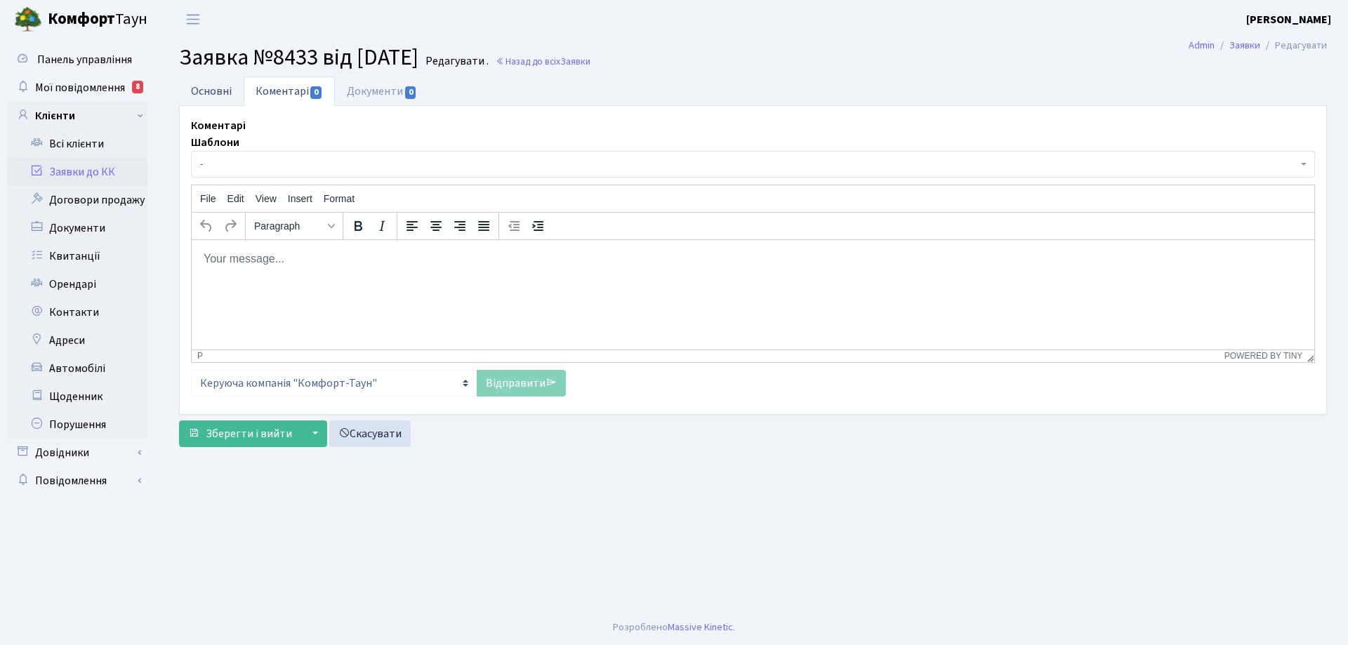
click at [201, 86] on link "Основні" at bounding box center [211, 91] width 65 height 29
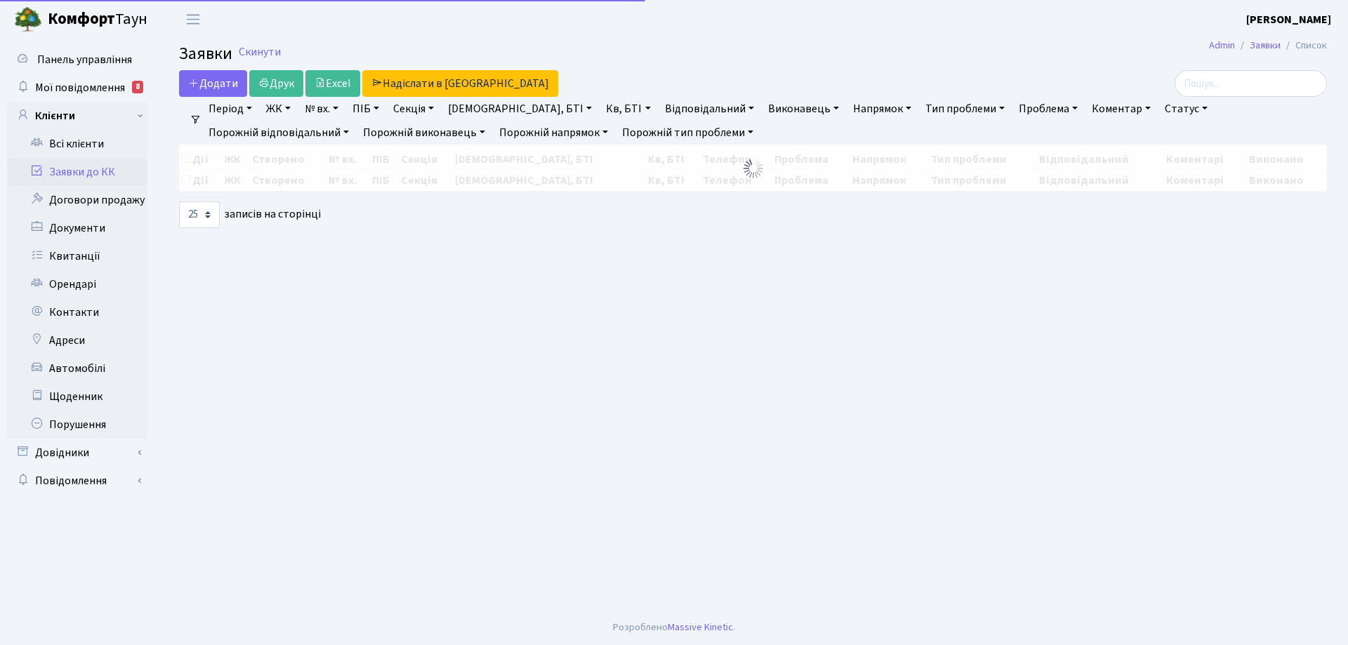
select select "25"
